Goal: Task Accomplishment & Management: Complete application form

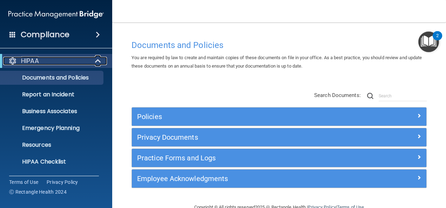
click at [89, 61] on div "HIPAA" at bounding box center [46, 61] width 87 height 8
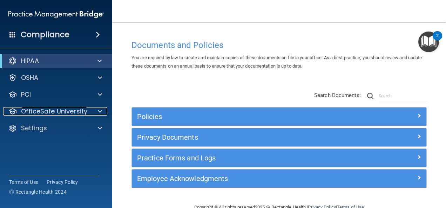
click at [87, 112] on div "OfficeSafe University" at bounding box center [46, 111] width 87 height 8
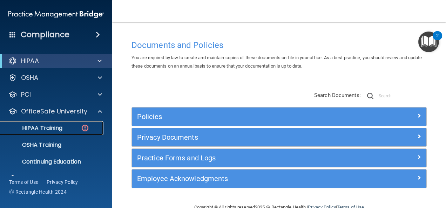
click at [72, 128] on div "HIPAA Training" at bounding box center [53, 128] width 96 height 7
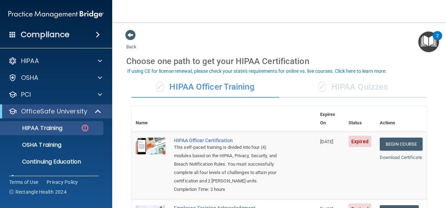
click at [340, 87] on div "✓ HIPAA Quizzes" at bounding box center [353, 87] width 148 height 21
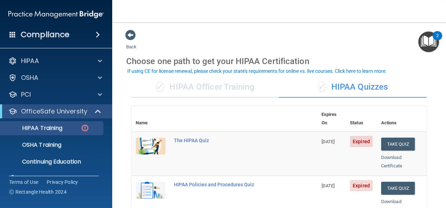
click at [222, 84] on div "✓ HIPAA Officer Training" at bounding box center [206, 87] width 148 height 21
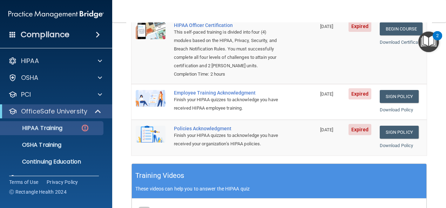
scroll to position [110, 0]
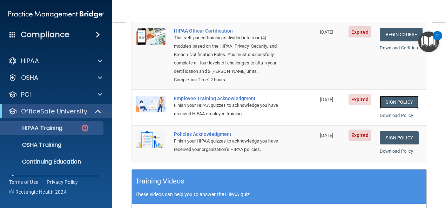
click at [394, 102] on link "Sign Policy" at bounding box center [399, 102] width 39 height 13
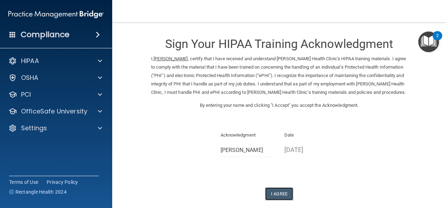
click at [280, 194] on button "I Agree" at bounding box center [279, 194] width 28 height 13
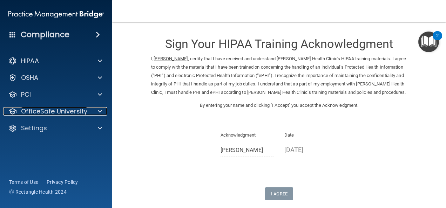
click at [93, 111] on div at bounding box center [99, 111] width 18 height 8
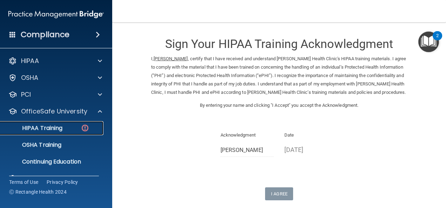
click at [82, 126] on img at bounding box center [85, 128] width 9 height 9
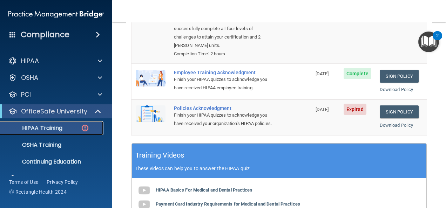
scroll to position [145, 0]
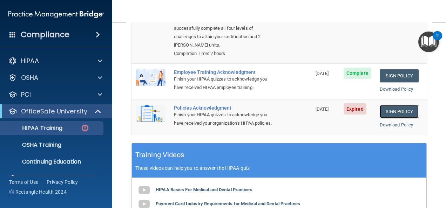
click at [388, 105] on link "Sign Policy" at bounding box center [399, 111] width 39 height 13
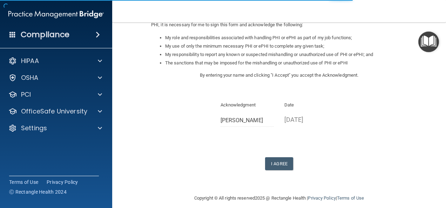
scroll to position [101, 0]
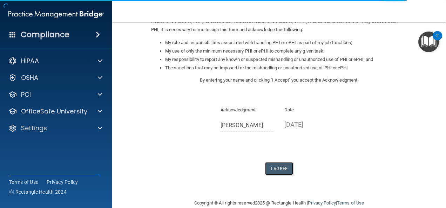
click at [274, 168] on button "I Agree" at bounding box center [279, 168] width 28 height 13
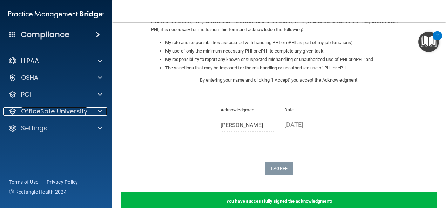
click at [84, 114] on p "OfficeSafe University" at bounding box center [54, 111] width 66 height 8
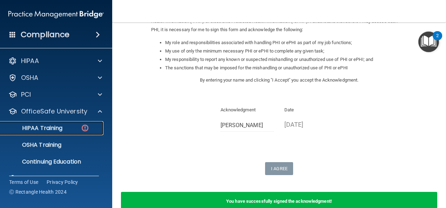
click at [66, 127] on div "HIPAA Training" at bounding box center [53, 128] width 96 height 7
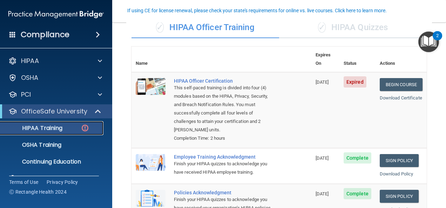
scroll to position [58, 0]
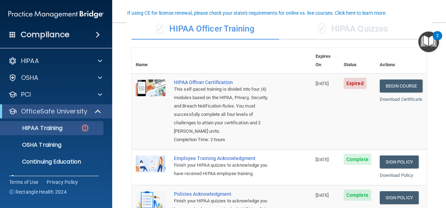
click at [358, 28] on div "✓ HIPAA Quizzes" at bounding box center [353, 29] width 148 height 21
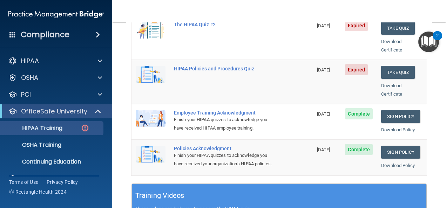
scroll to position [160, 0]
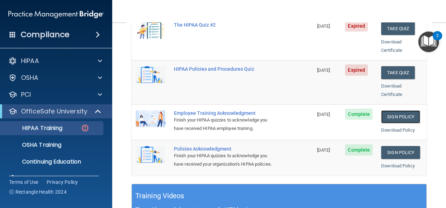
click at [397, 111] on link "Sign Policy" at bounding box center [400, 117] width 39 height 13
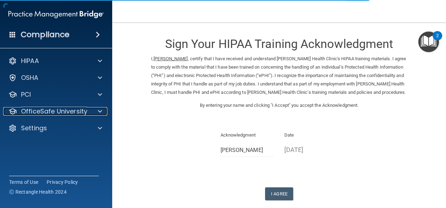
click at [63, 112] on p "OfficeSafe University" at bounding box center [54, 111] width 66 height 8
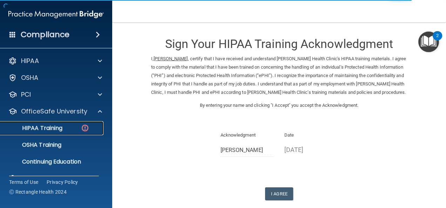
click at [66, 130] on div "HIPAA Training" at bounding box center [53, 128] width 96 height 7
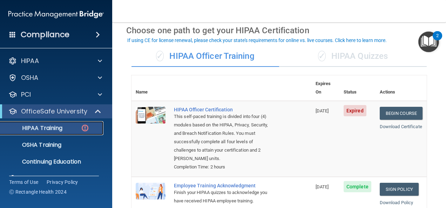
scroll to position [30, 0]
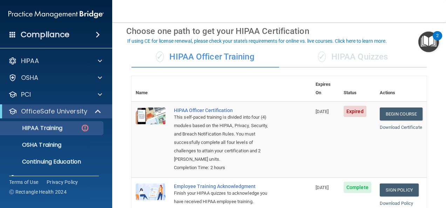
click at [333, 53] on div "✓ HIPAA Quizzes" at bounding box center [353, 57] width 148 height 21
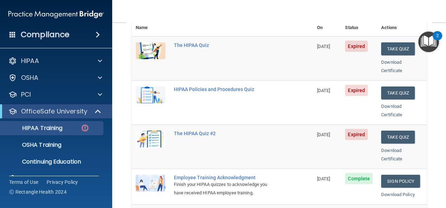
scroll to position [0, 0]
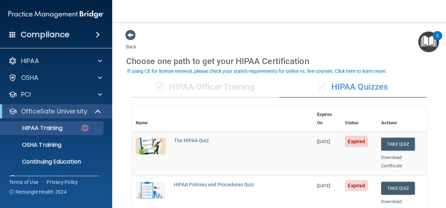
click at [226, 88] on div "✓ HIPAA Officer Training" at bounding box center [206, 87] width 148 height 21
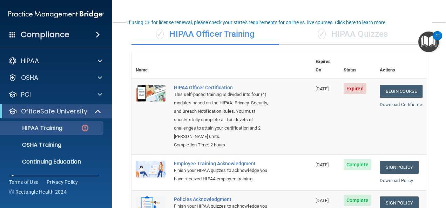
scroll to position [58, 0]
